Goal: Transaction & Acquisition: Obtain resource

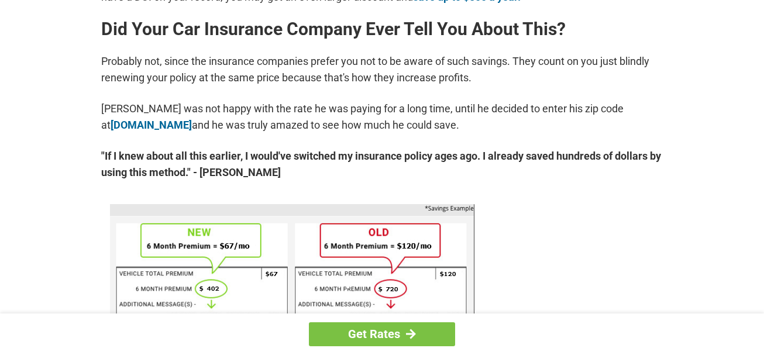
scroll to position [643, 0]
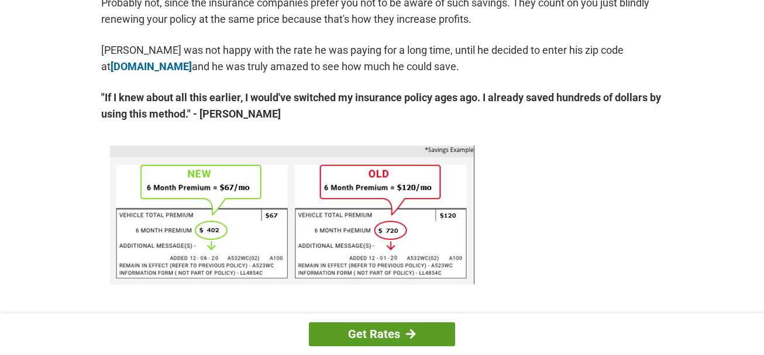
click at [389, 334] on link "Get Rates" at bounding box center [382, 334] width 146 height 24
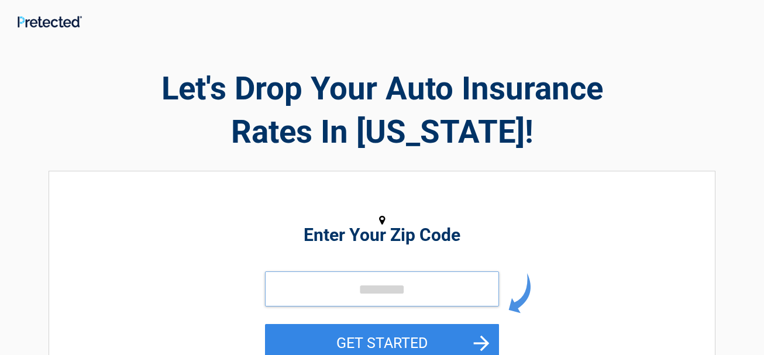
click at [320, 288] on input "tel" at bounding box center [382, 288] width 234 height 35
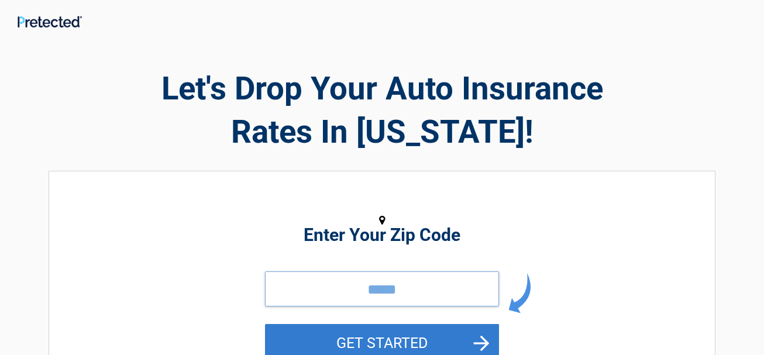
type input "*****"
click at [385, 337] on button "GET STARTED" at bounding box center [382, 343] width 234 height 38
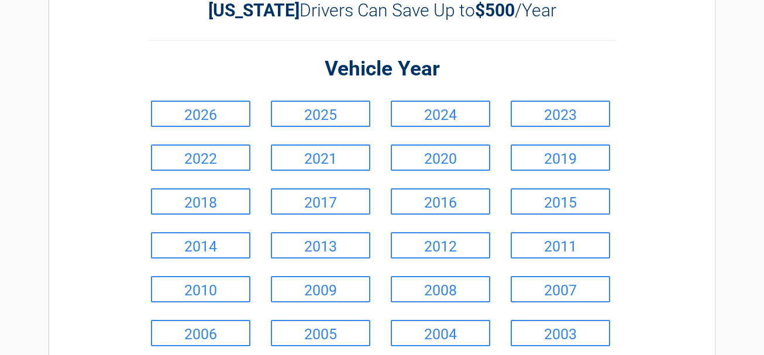
scroll to position [117, 0]
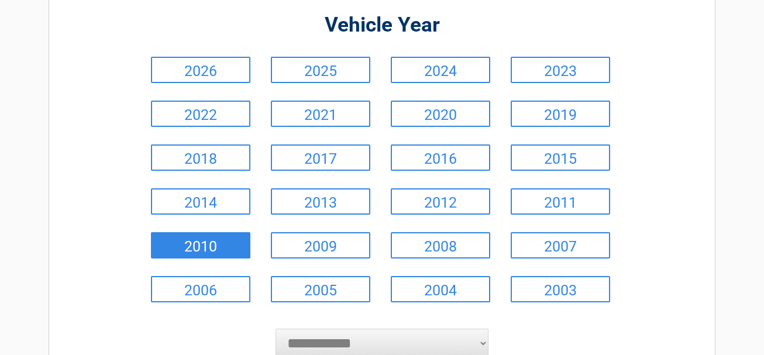
click at [185, 244] on link "2010" at bounding box center [200, 245] width 99 height 26
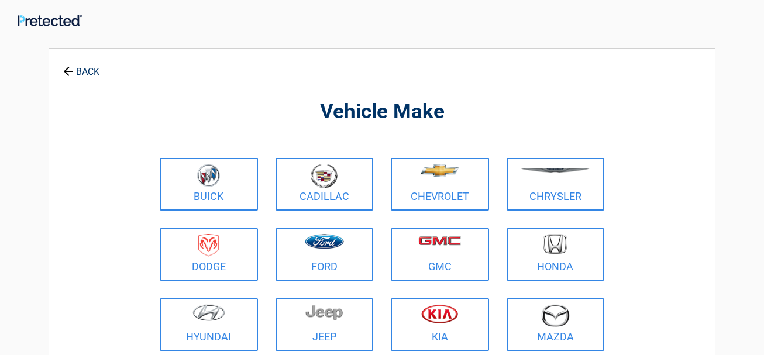
scroll to position [0, 0]
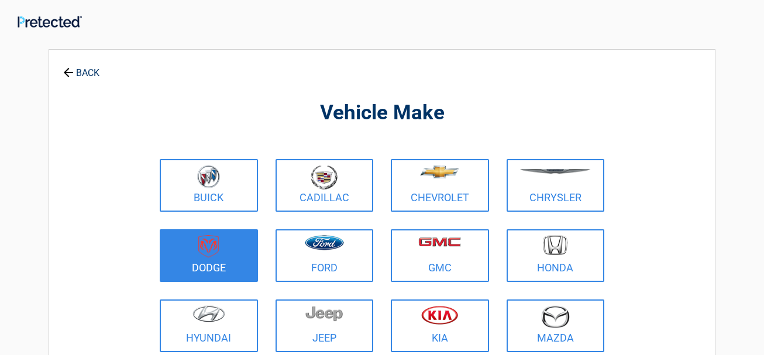
click at [199, 249] on img at bounding box center [208, 246] width 20 height 23
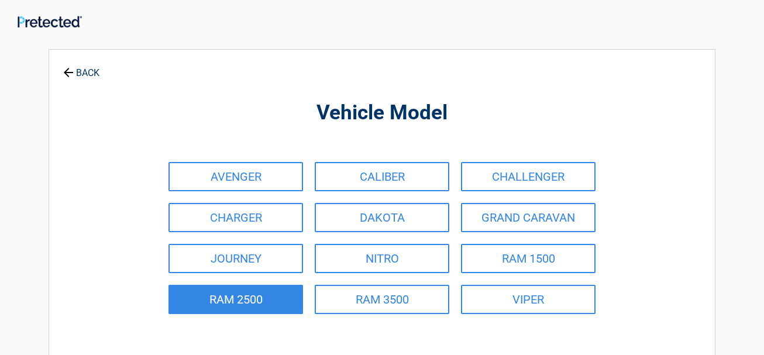
click at [263, 302] on link "RAM 2500" at bounding box center [235, 299] width 134 height 29
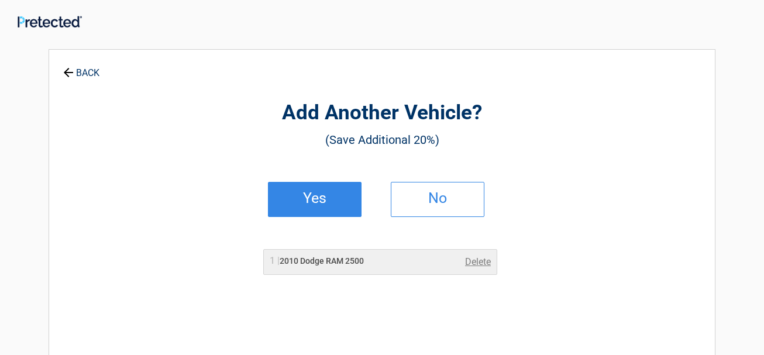
click at [322, 199] on h2 "Yes" at bounding box center [314, 198] width 69 height 8
